Goal: Task Accomplishment & Management: Manage account settings

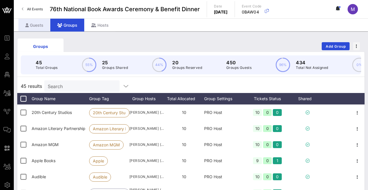
click at [29, 25] on div "Guests" at bounding box center [34, 25] width 32 height 13
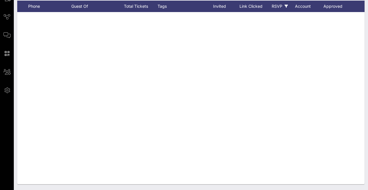
scroll to position [29541, 180]
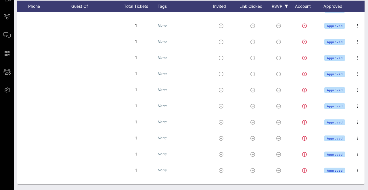
click at [277, 3] on div "RSVP" at bounding box center [279, 6] width 20 height 11
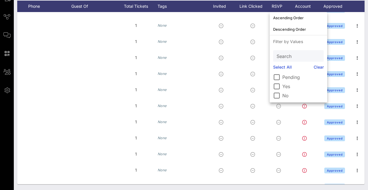
click at [285, 88] on label "Yes" at bounding box center [302, 87] width 41 height 6
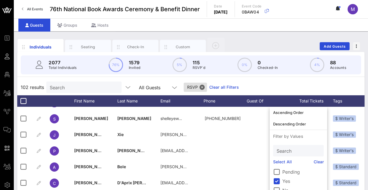
scroll to position [1162, 0]
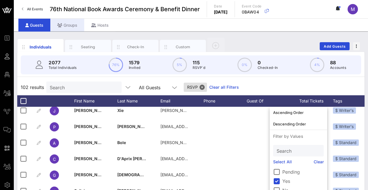
click at [67, 21] on div "Groups" at bounding box center [67, 25] width 34 height 13
